Goal: Task Accomplishment & Management: Use online tool/utility

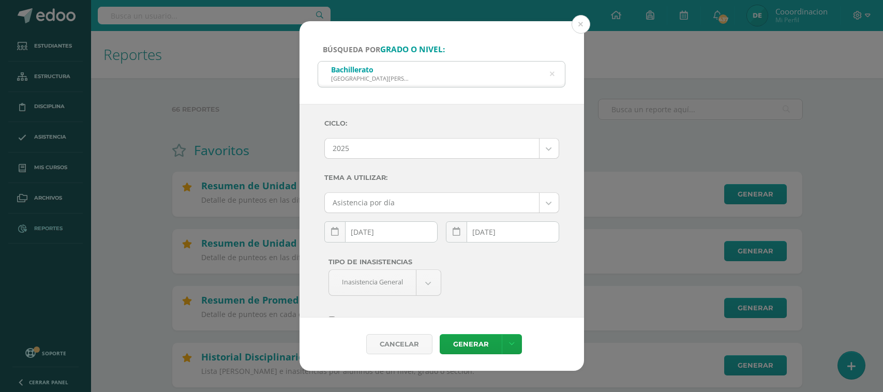
select select "2"
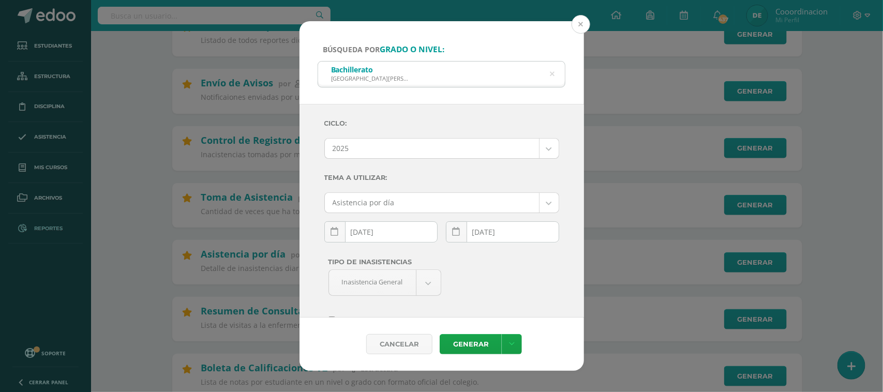
scroll to position [54, 0]
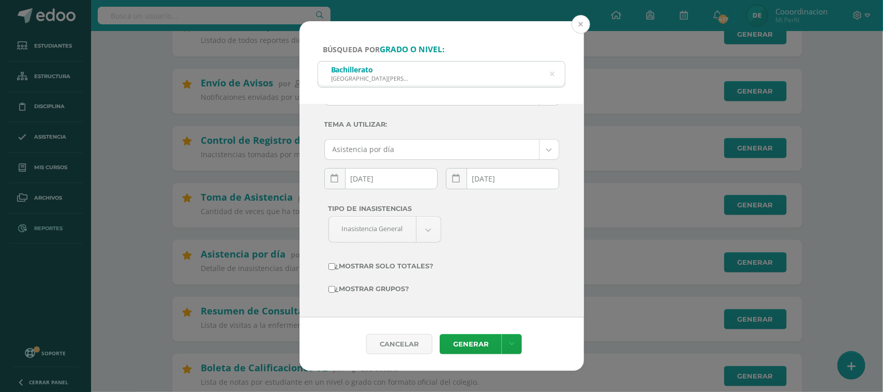
click at [582, 25] on button at bounding box center [580, 24] width 19 height 19
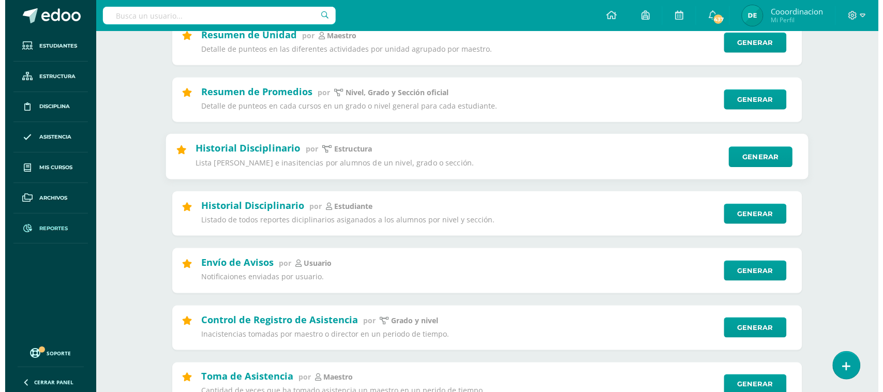
scroll to position [194, 0]
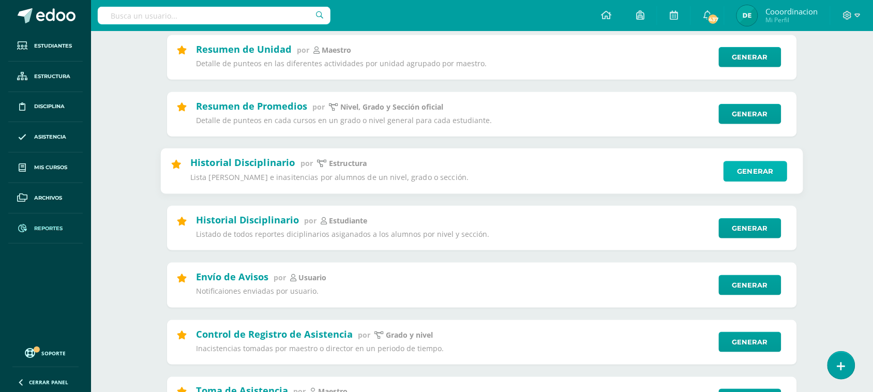
click at [757, 169] on link "Generar" at bounding box center [755, 171] width 64 height 21
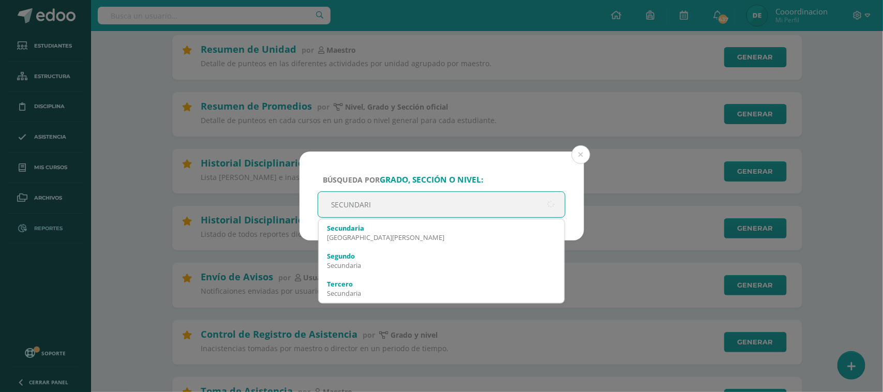
type input "SECUNDARIA"
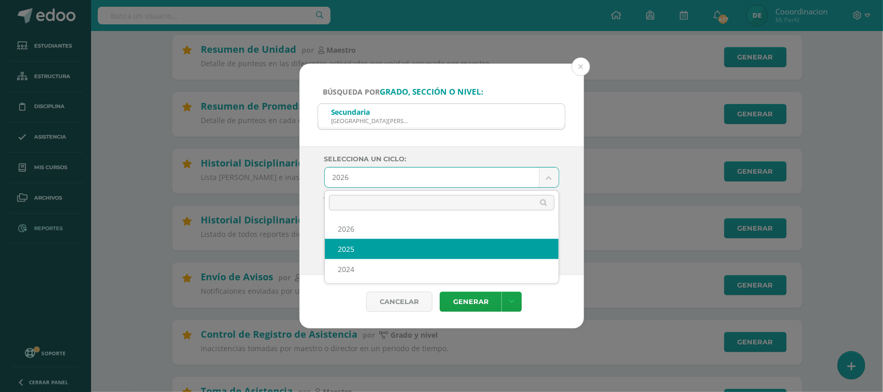
select select "2"
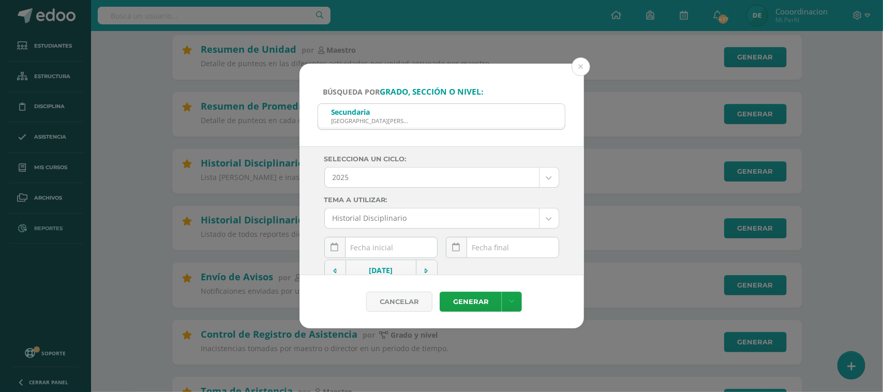
click at [417, 254] on div "[DATE] Mo Tu We Th Fr Sa Su 1 2 3 4 5 6 7 8 9 10 11 12 13 14 15 16 17 18 19 20 …" at bounding box center [380, 251] width 113 height 29
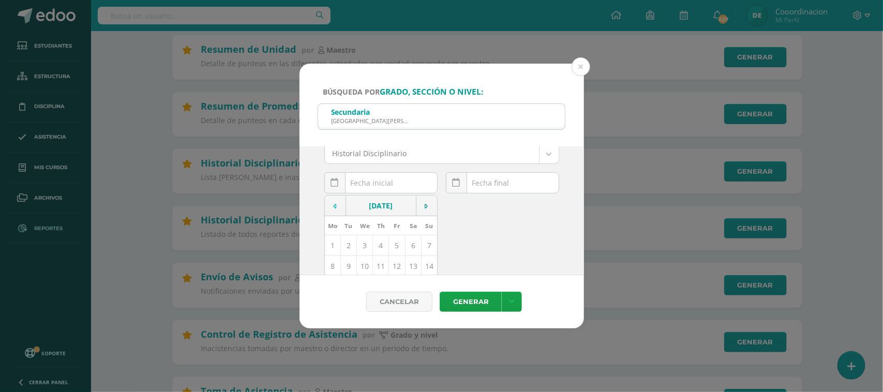
click at [339, 208] on td at bounding box center [335, 205] width 21 height 21
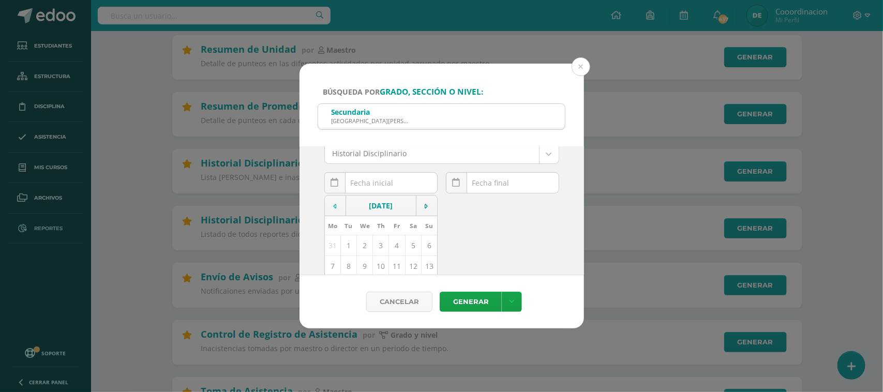
click at [339, 208] on td at bounding box center [335, 205] width 21 height 21
click at [375, 226] on td "16" at bounding box center [381, 222] width 16 height 21
type input "[DATE]"
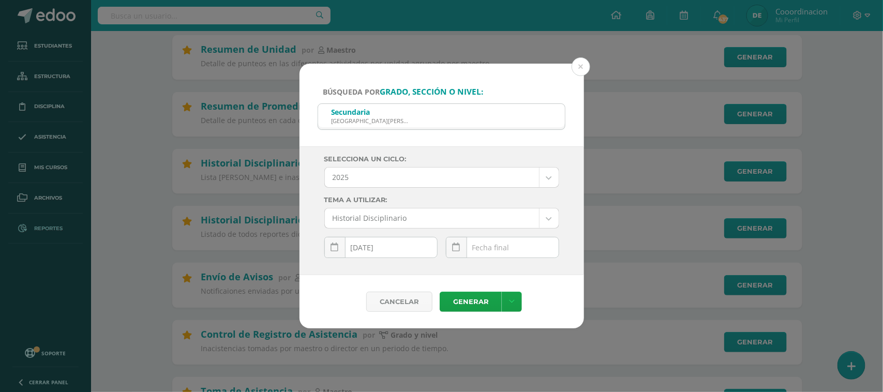
scroll to position [0, 0]
click at [551, 247] on div "[DATE] Mo Tu We Th Fr Sa Su 1 2 3 4 5 6 7 8 9 10 11 12 13 14 15 16 17 18 19 20 …" at bounding box center [503, 251] width 122 height 29
click at [519, 242] on input "text" at bounding box center [502, 247] width 112 height 20
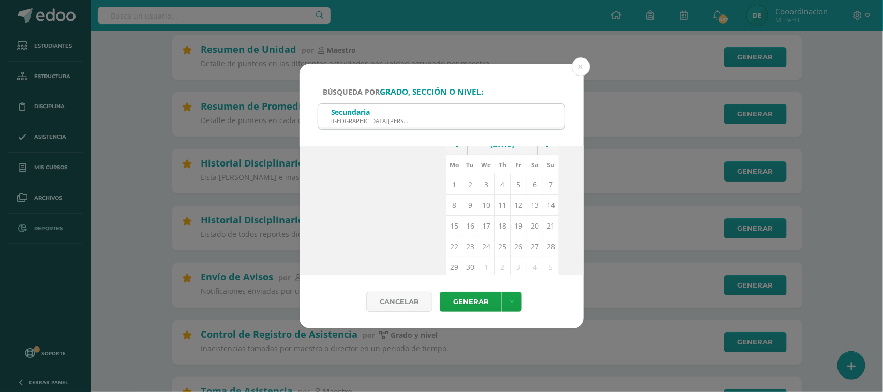
scroll to position [129, 0]
click at [513, 205] on td "12" at bounding box center [518, 201] width 16 height 21
type input "[DATE]"
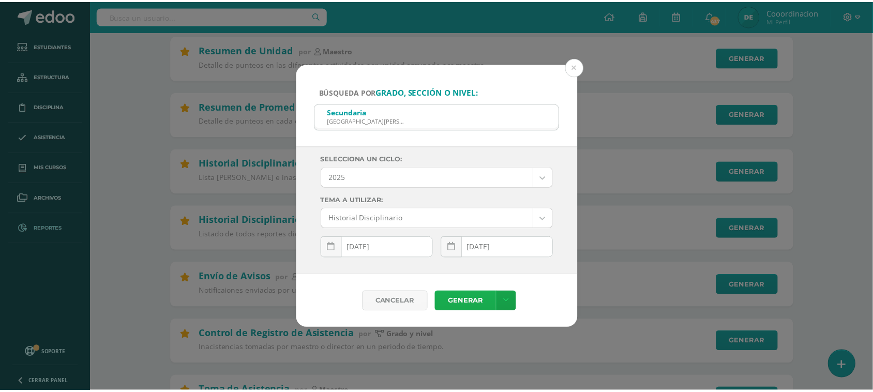
scroll to position [0, 0]
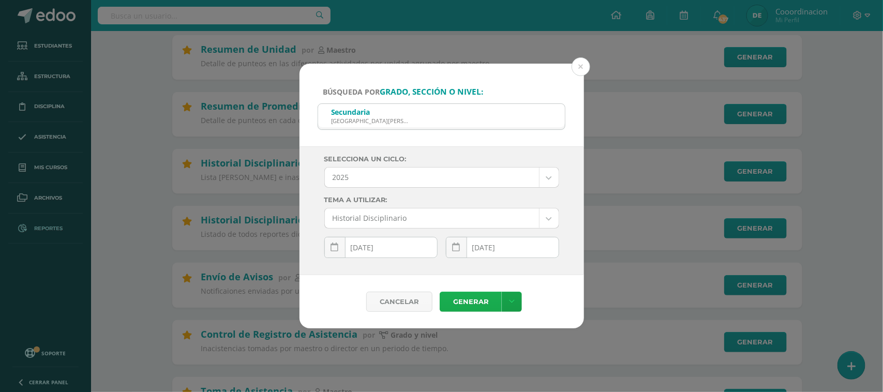
click at [481, 303] on link "Generar" at bounding box center [471, 302] width 62 height 20
click at [579, 63] on button at bounding box center [580, 66] width 19 height 19
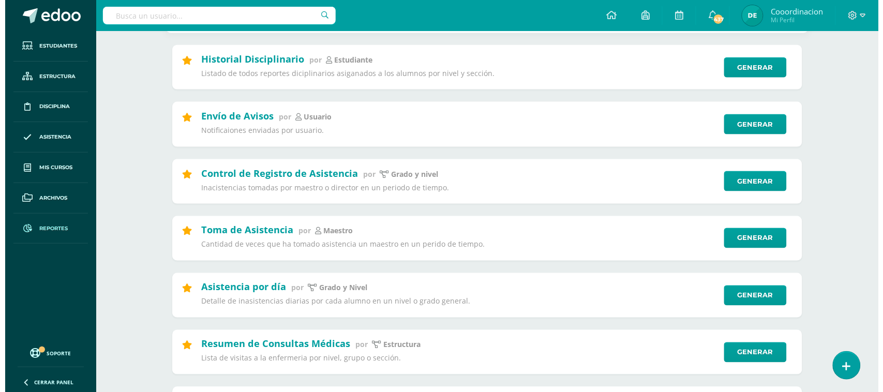
scroll to position [388, 0]
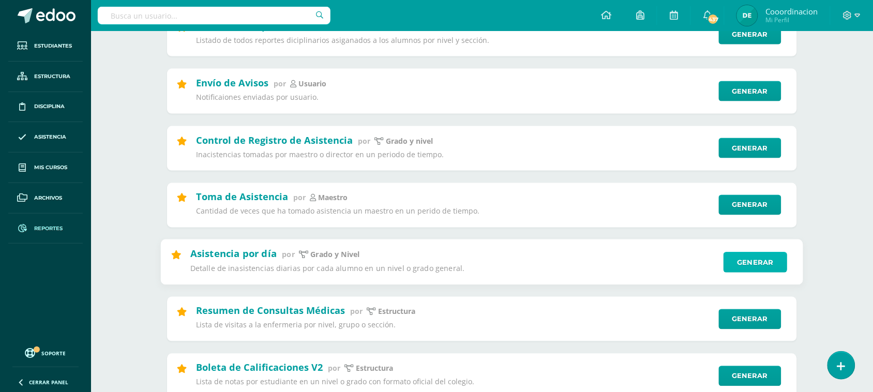
click at [752, 267] on link "Generar" at bounding box center [755, 262] width 64 height 21
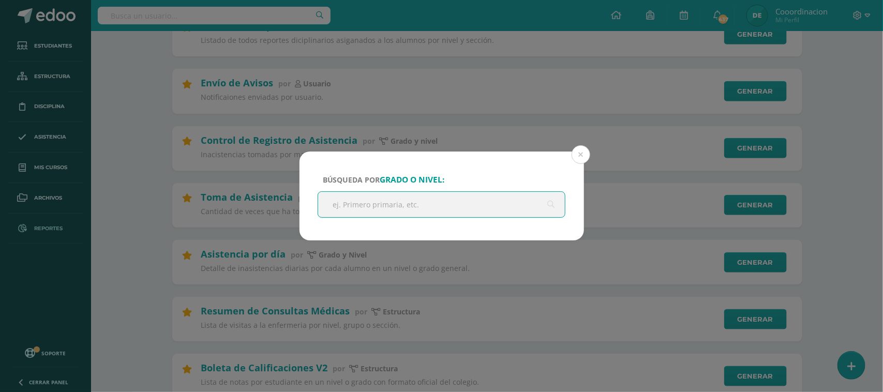
click at [385, 211] on input "text" at bounding box center [441, 204] width 247 height 25
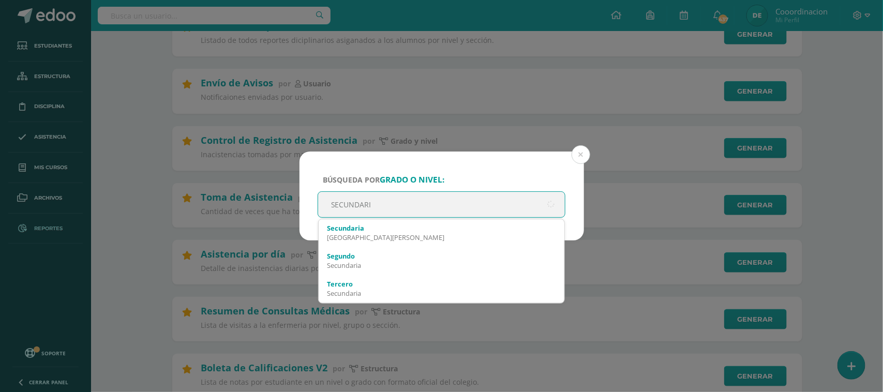
type input "SECUNDARIA"
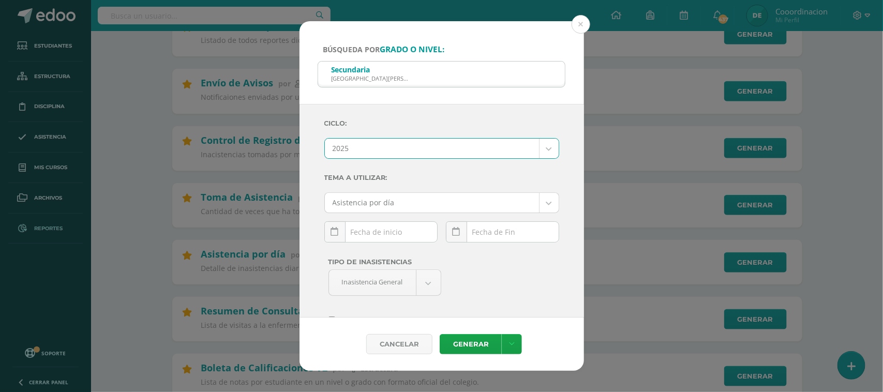
select select "2"
drag, startPoint x: 360, startPoint y: 217, endPoint x: 363, endPoint y: 208, distance: 9.5
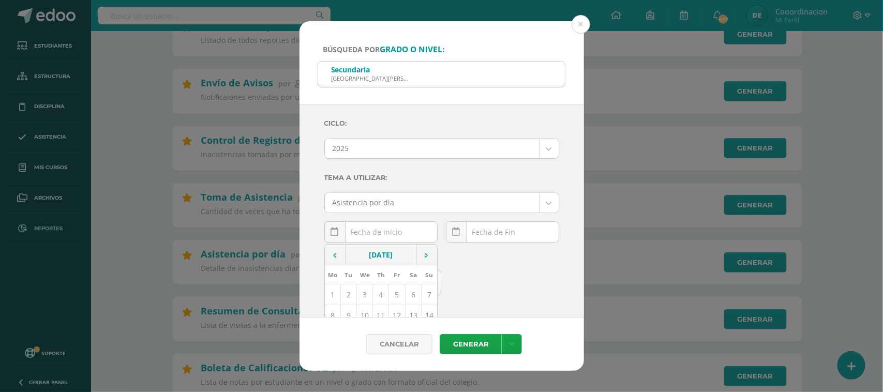
click at [376, 236] on div "[DATE] Mo Tu We Th Fr Sa Su 1 2 3 4 5 6 7 8 9 10 11 12 13 14 15 16 17 18 19 20 …" at bounding box center [380, 235] width 113 height 29
click at [380, 314] on td "11" at bounding box center [381, 315] width 16 height 21
type input "[DATE]"
click at [484, 233] on div "[DATE] Mo Tu We Th Fr Sa Su 1 2 3 4 5 6 7 8 9 10 11 12 13 14 15 16 17 18 19 20 …" at bounding box center [502, 235] width 113 height 29
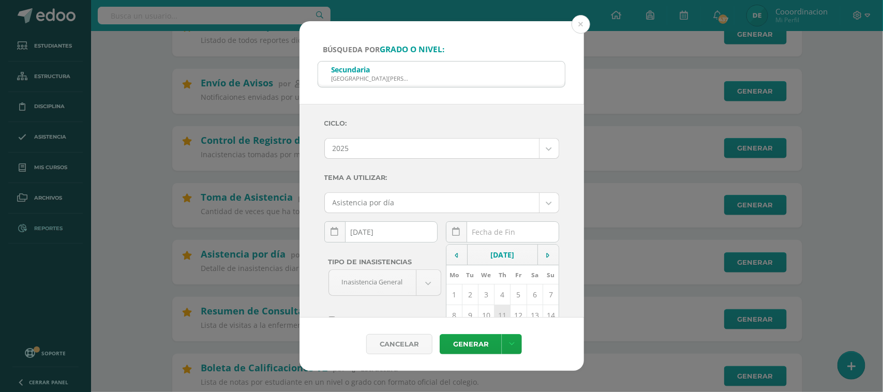
click at [495, 316] on td "11" at bounding box center [502, 315] width 16 height 21
type input "[DATE]"
click at [477, 341] on link "Generar" at bounding box center [471, 344] width 62 height 20
